Goal: Transaction & Acquisition: Purchase product/service

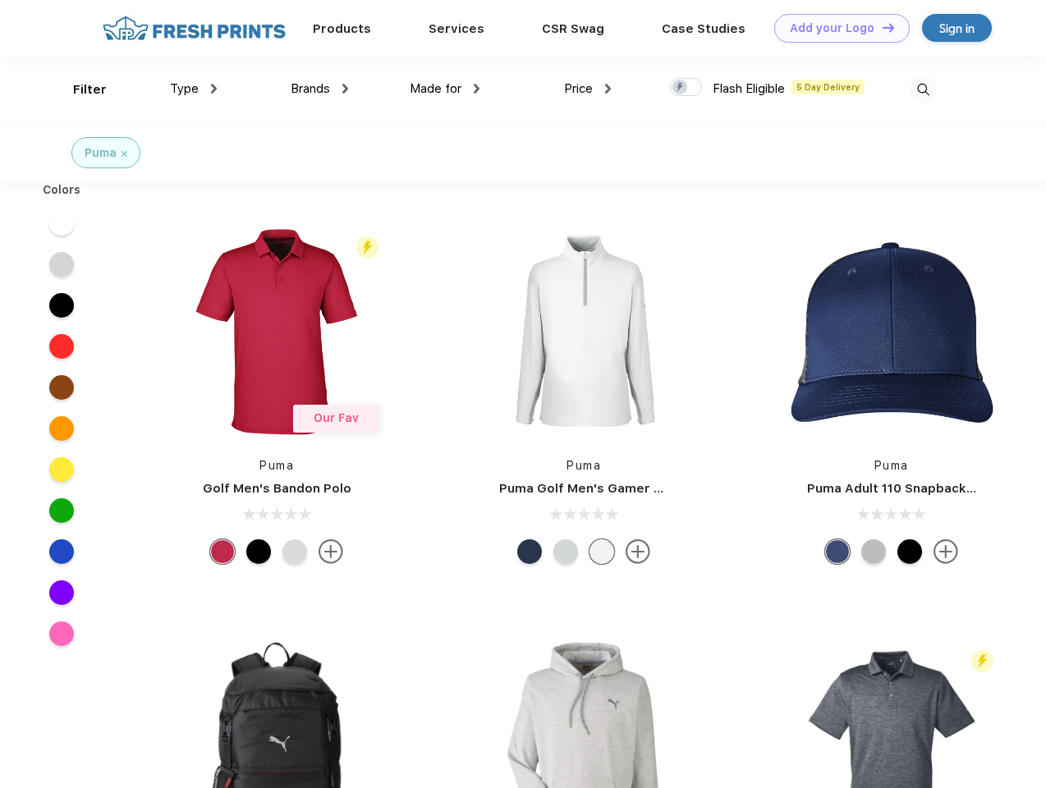
click at [836, 28] on link "Add your Logo Design Tool" at bounding box center [841, 28] width 135 height 29
click at [0, 0] on div "Design Tool" at bounding box center [0, 0] width 0 height 0
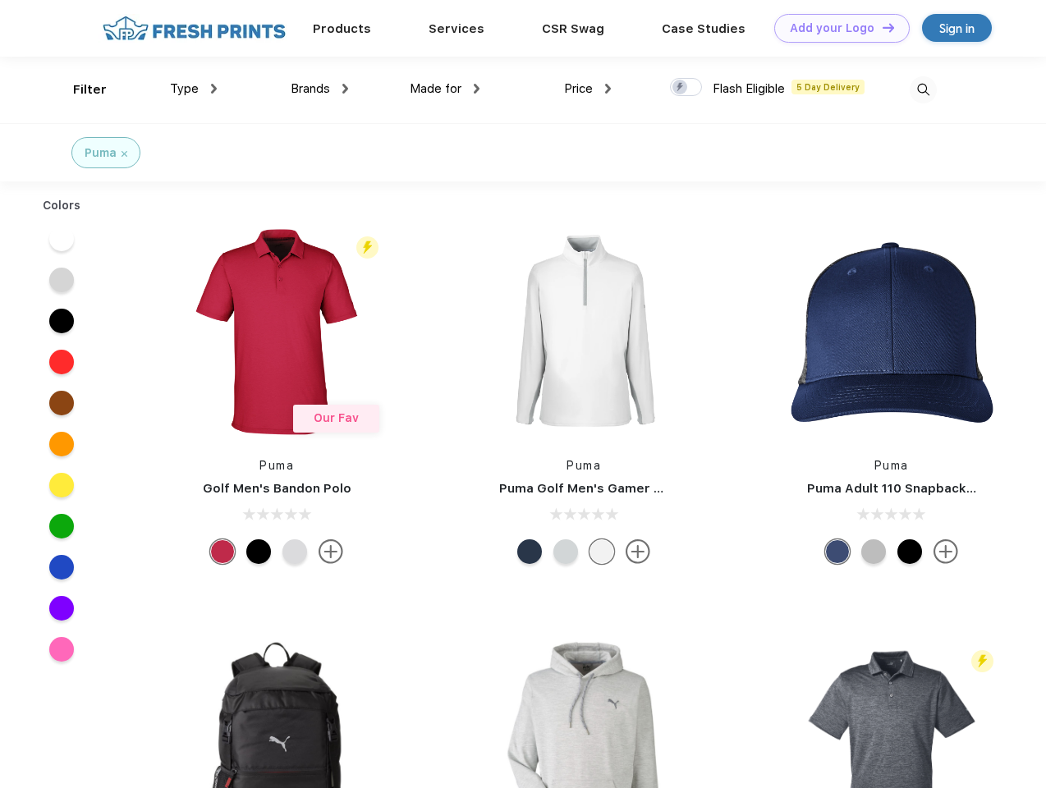
click at [881, 27] on link "Add your Logo Design Tool" at bounding box center [841, 28] width 135 height 29
click at [79, 90] on div "Filter" at bounding box center [90, 89] width 34 height 19
click at [194, 89] on span "Type" at bounding box center [184, 88] width 29 height 15
click at [319, 89] on span "Brands" at bounding box center [310, 88] width 39 height 15
click at [445, 89] on span "Made for" at bounding box center [436, 88] width 52 height 15
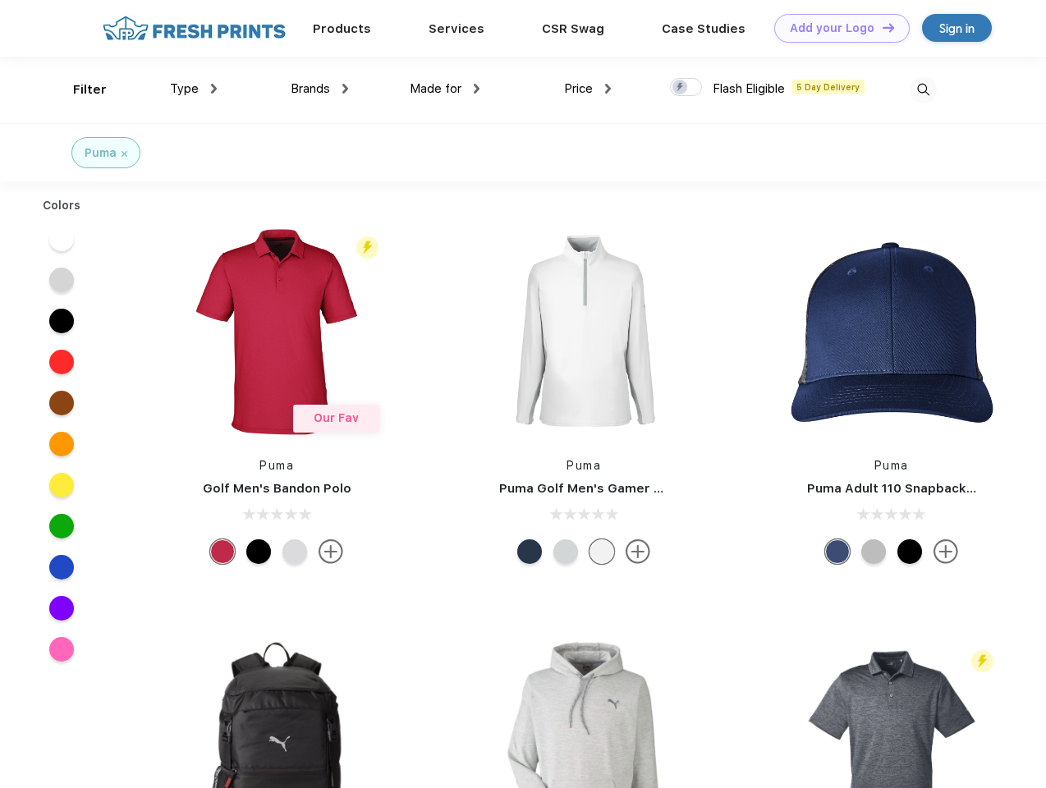
click at [588, 89] on span "Price" at bounding box center [578, 88] width 29 height 15
click at [686, 88] on div at bounding box center [686, 87] width 32 height 18
click at [681, 88] on input "checkbox" at bounding box center [675, 82] width 11 height 11
click at [923, 90] on img at bounding box center [923, 89] width 27 height 27
